Goal: Information Seeking & Learning: Learn about a topic

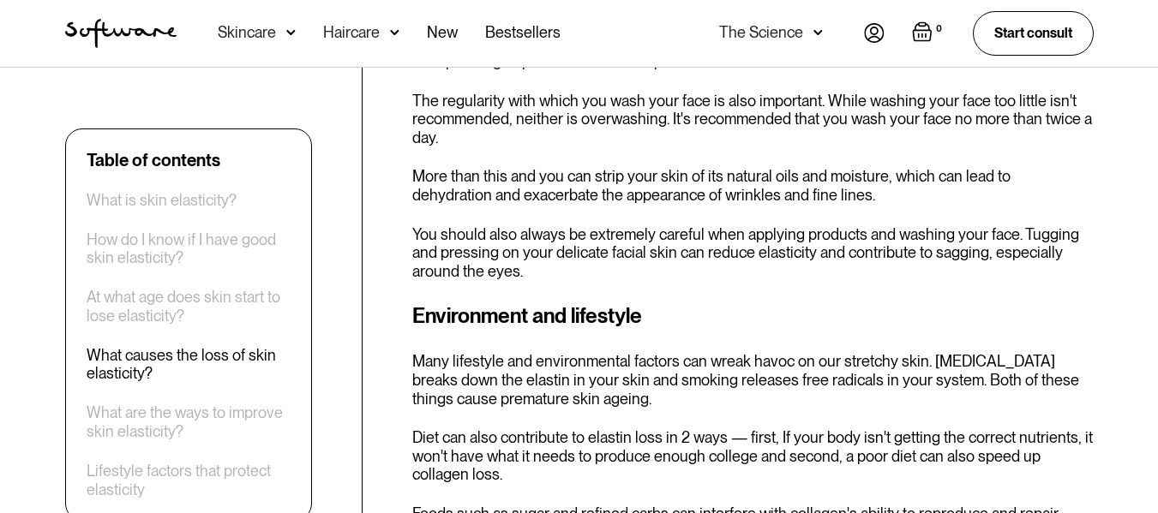
scroll to position [2735, 0]
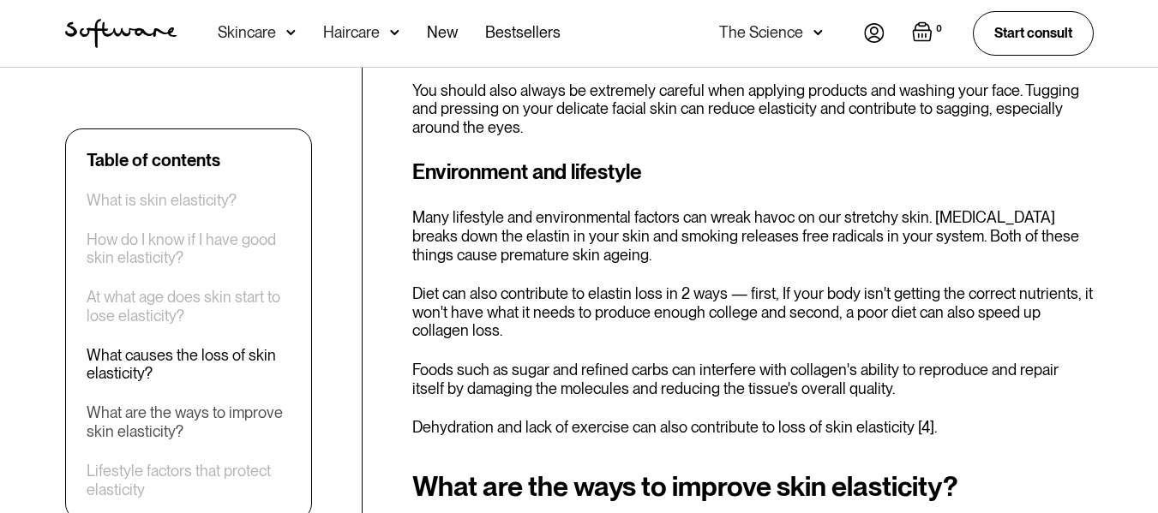
click at [219, 422] on div "What are the ways to improve skin elasticity?" at bounding box center [189, 423] width 204 height 37
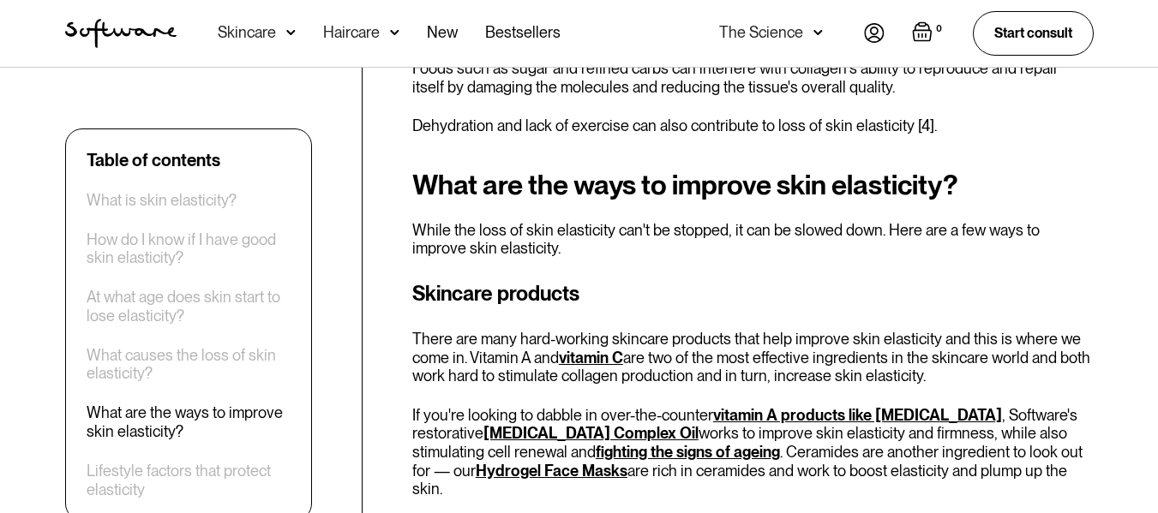
scroll to position [3230, 0]
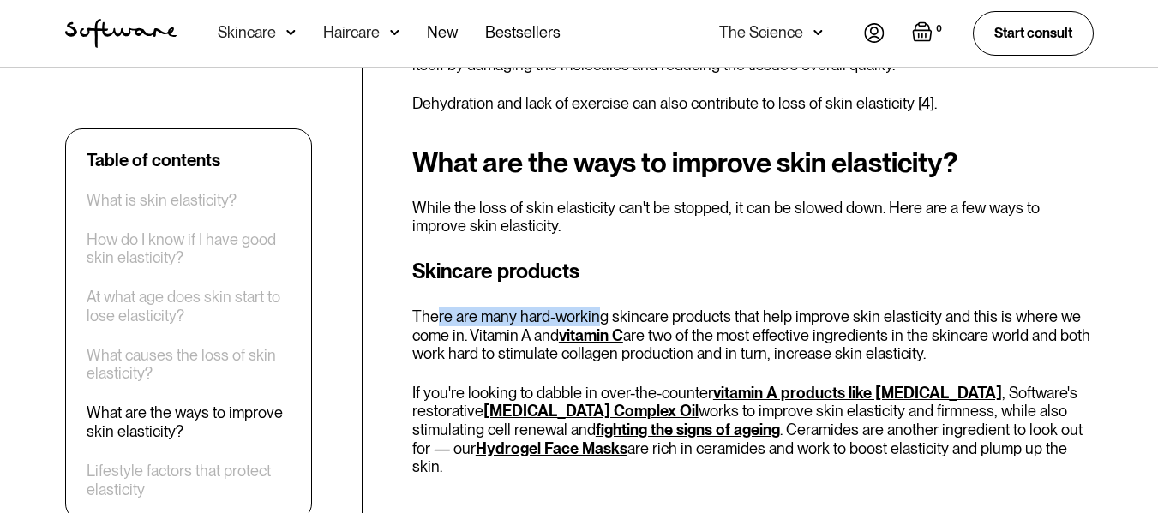
drag, startPoint x: 471, startPoint y: 312, endPoint x: 601, endPoint y: 306, distance: 130.4
click at [601, 308] on p "There are many hard-working skincare products that help improve skin elasticity…" at bounding box center [752, 336] width 681 height 56
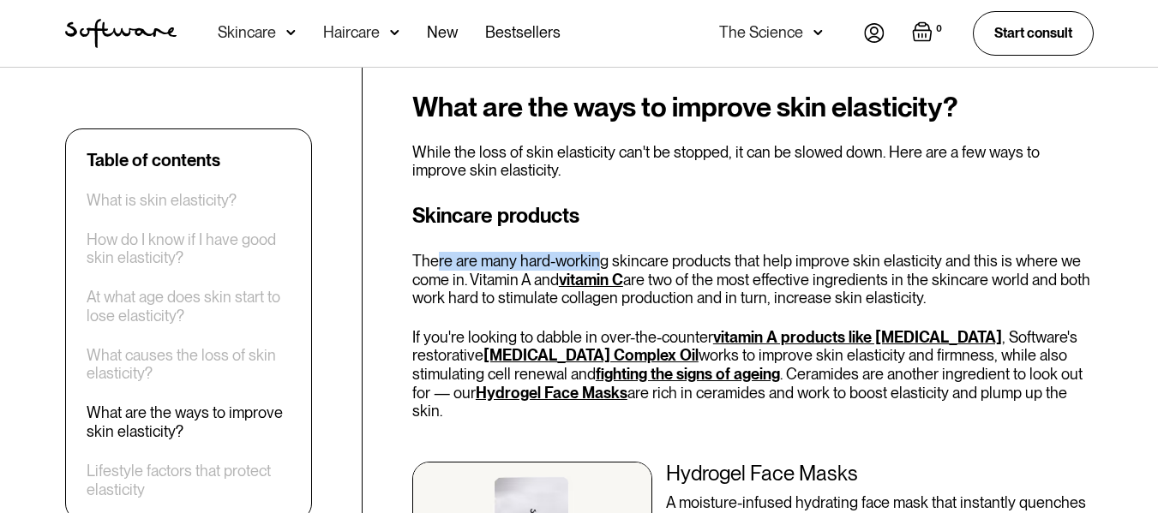
scroll to position [3316, 0]
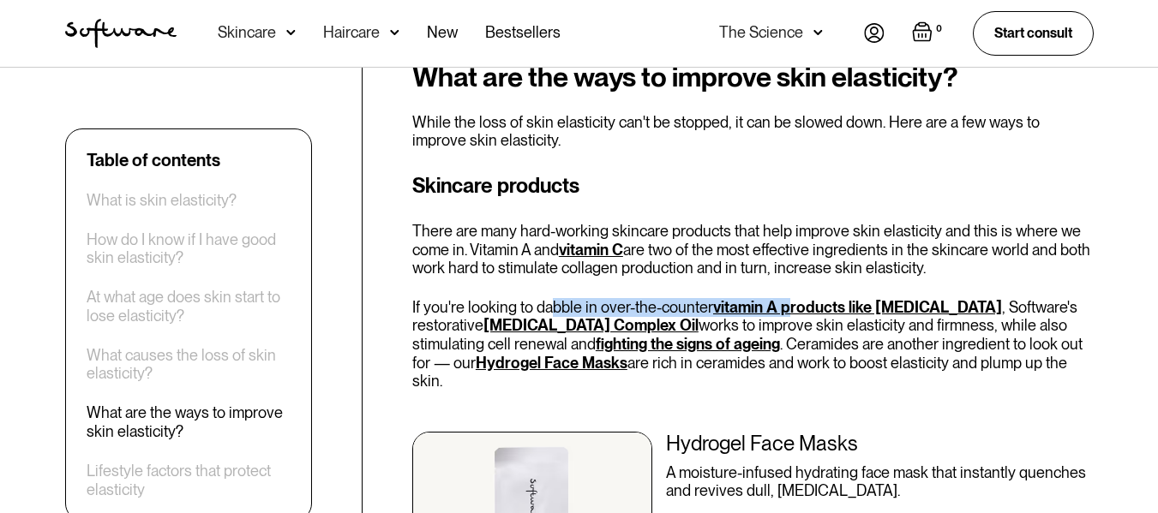
drag, startPoint x: 546, startPoint y: 286, endPoint x: 787, endPoint y: 285, distance: 240.9
click at [787, 298] on p "If you're looking to dabble in over-the-counter vitamin A products like [MEDICA…" at bounding box center [752, 344] width 681 height 93
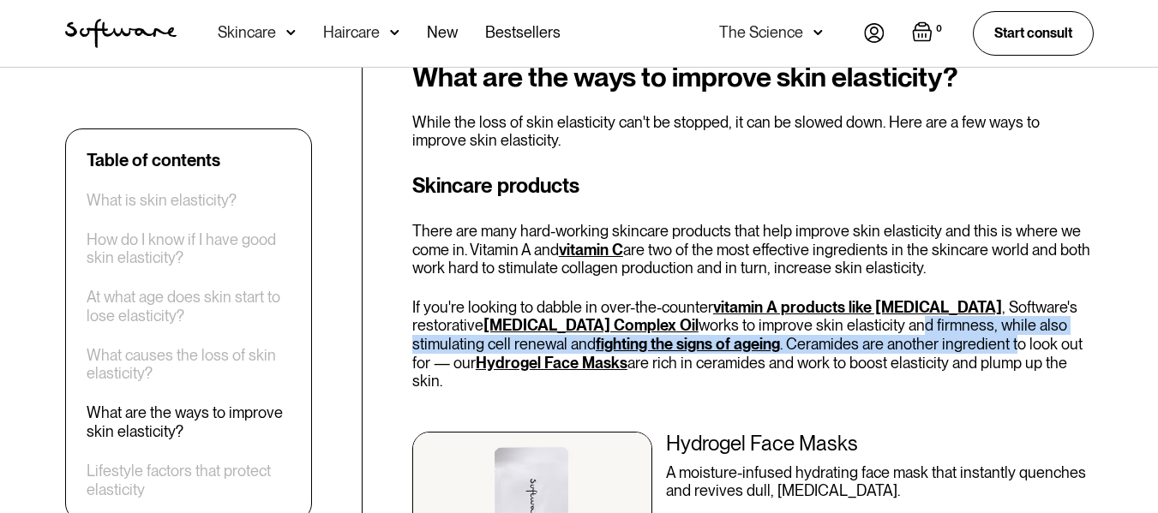
drag, startPoint x: 772, startPoint y: 317, endPoint x: 861, endPoint y: 320, distance: 88.3
click at [864, 321] on p "If you're looking to dabble in over-the-counter vitamin A products like [MEDICA…" at bounding box center [752, 344] width 681 height 93
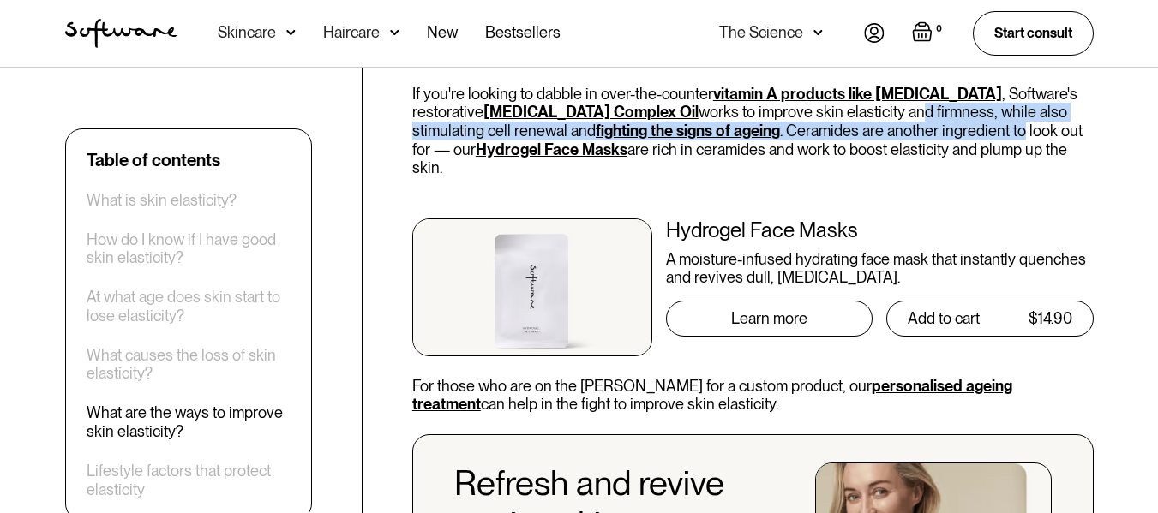
scroll to position [3573, 0]
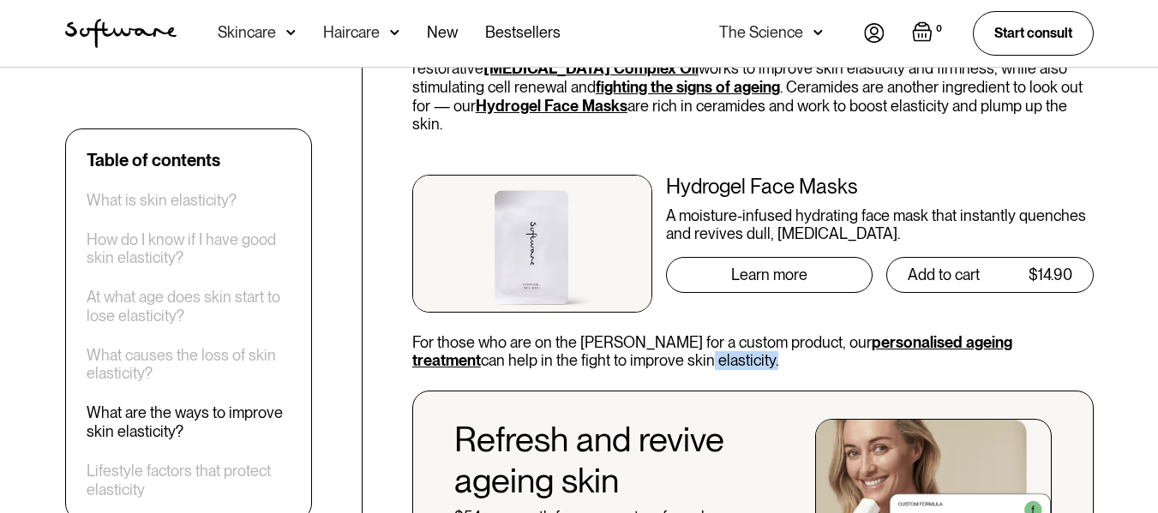
drag, startPoint x: 534, startPoint y: 316, endPoint x: 626, endPoint y: 316, distance: 91.7
click at [626, 333] on p "For those who are on the [PERSON_NAME] for a custom product, our personalised a…" at bounding box center [752, 351] width 681 height 37
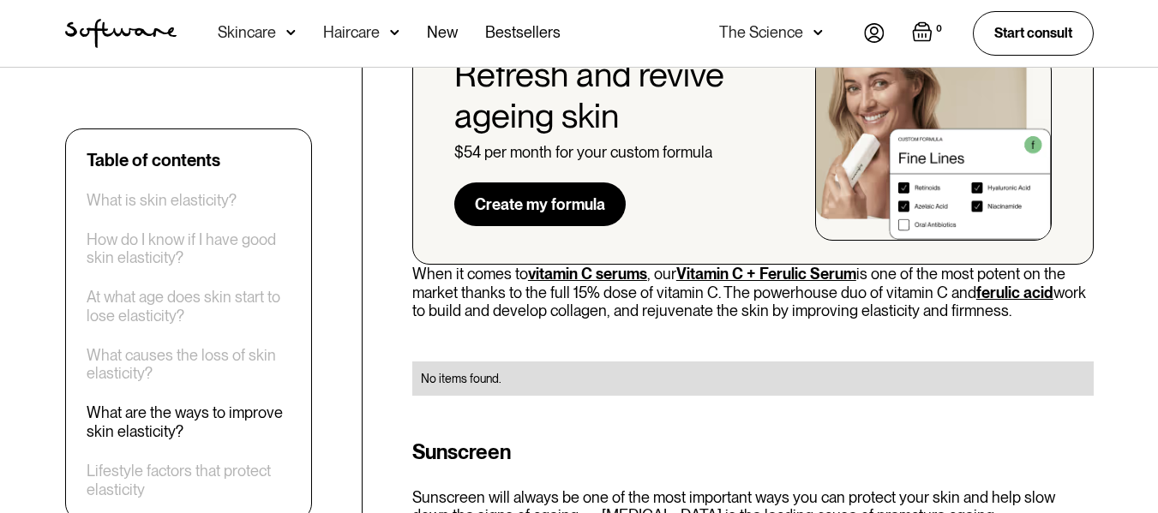
scroll to position [4002, 0]
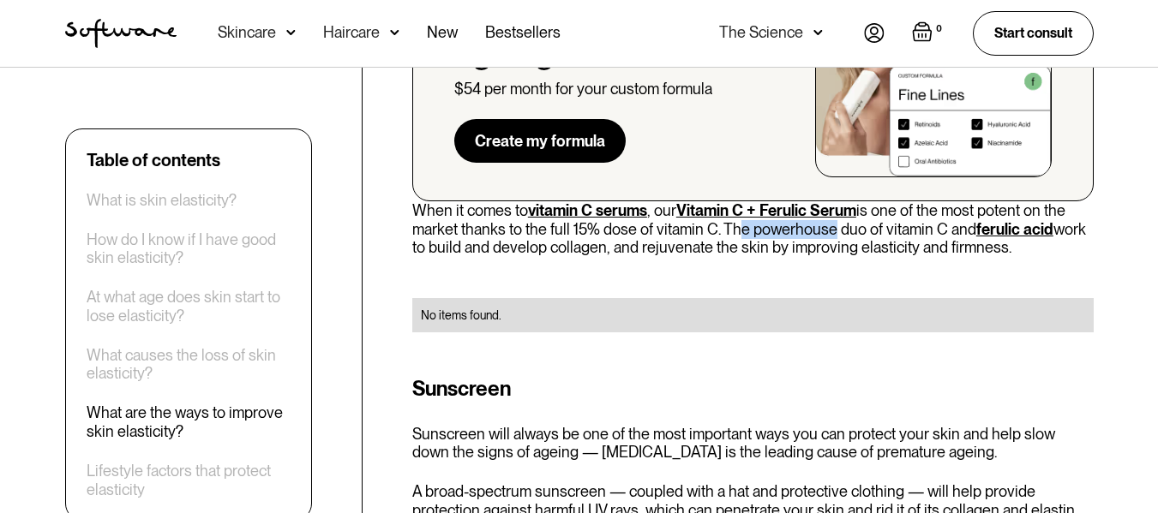
click at [826, 201] on p "When it comes to vitamin C serums , our Vitamin C + Ferulic Serum is one of the…" at bounding box center [752, 229] width 681 height 56
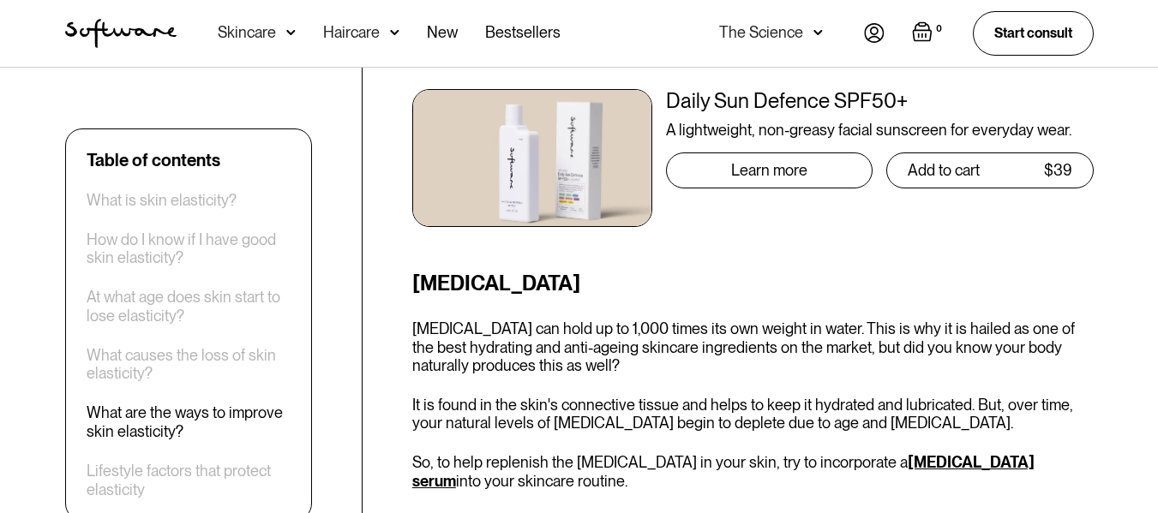
scroll to position [4602, 0]
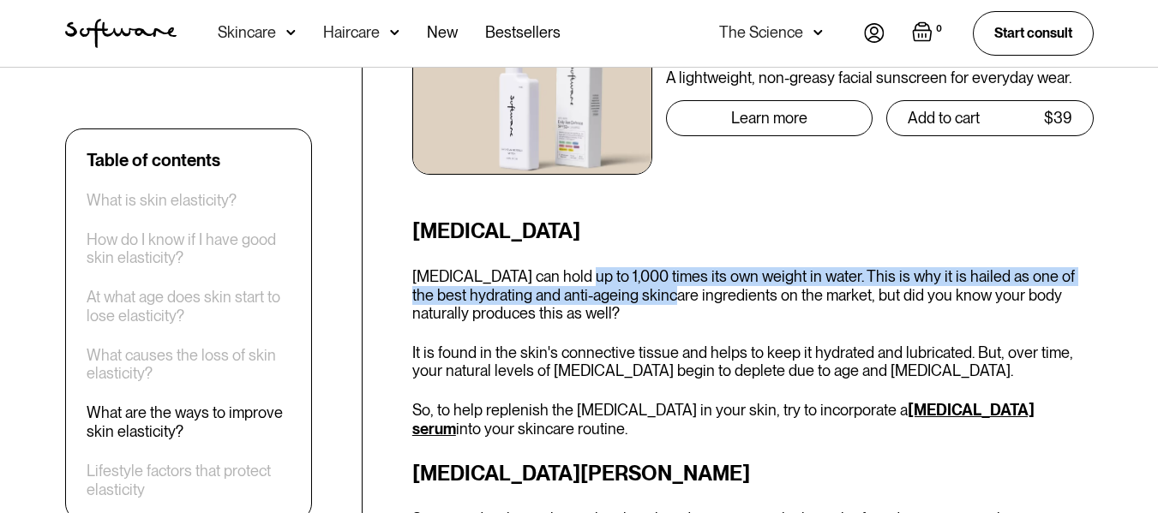
drag, startPoint x: 572, startPoint y: 225, endPoint x: 644, endPoint y: 248, distance: 75.6
click at [644, 267] on p "[MEDICAL_DATA] can hold up to 1,000 times its own weight in water. This is why …" at bounding box center [752, 295] width 681 height 56
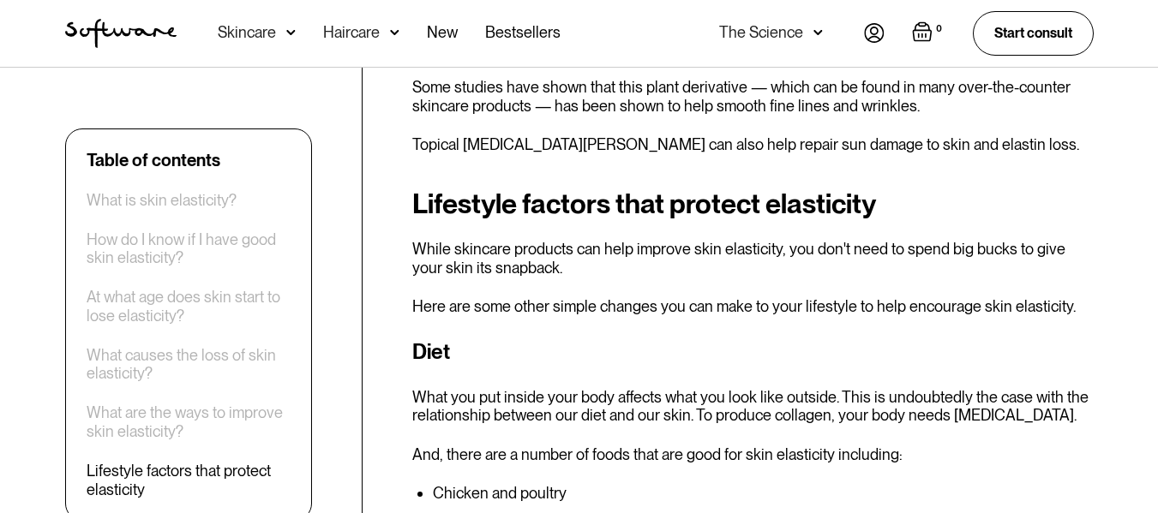
scroll to position [5116, 0]
